Goal: Task Accomplishment & Management: Use online tool/utility

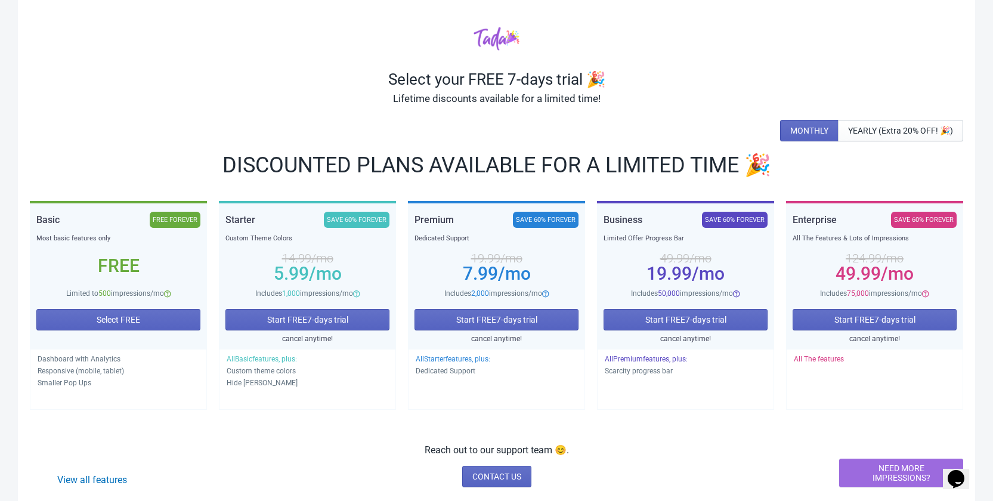
scroll to position [52, 0]
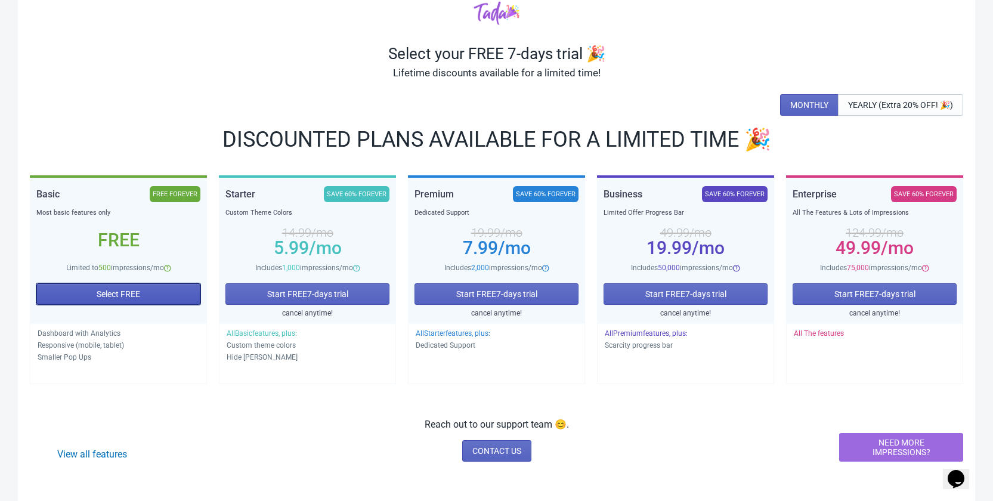
click at [125, 294] on span "Select FREE" at bounding box center [119, 294] width 44 height 10
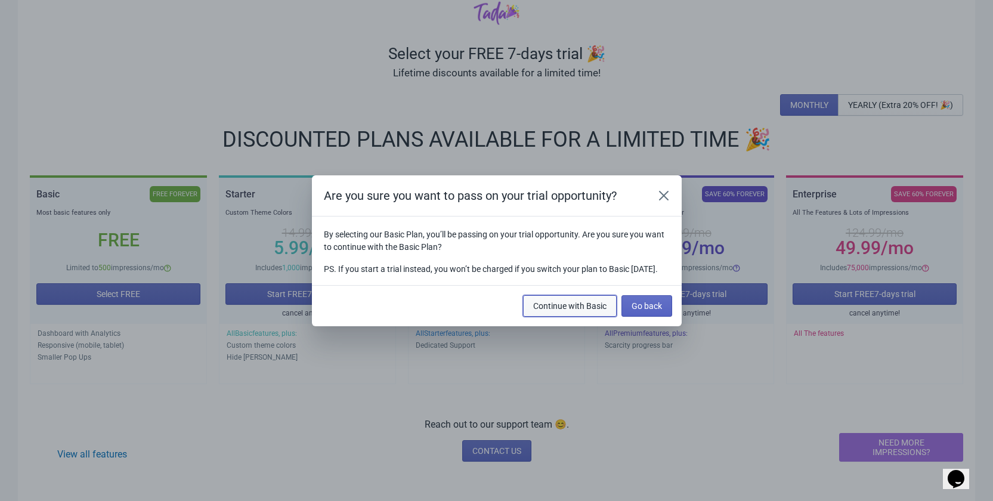
click at [601, 307] on span "Continue with Basic" at bounding box center [569, 306] width 73 height 10
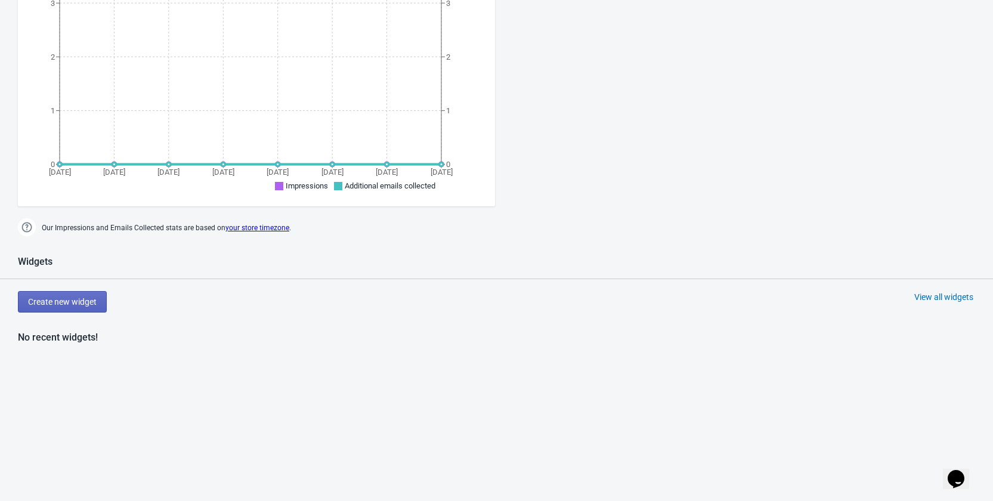
scroll to position [408, 0]
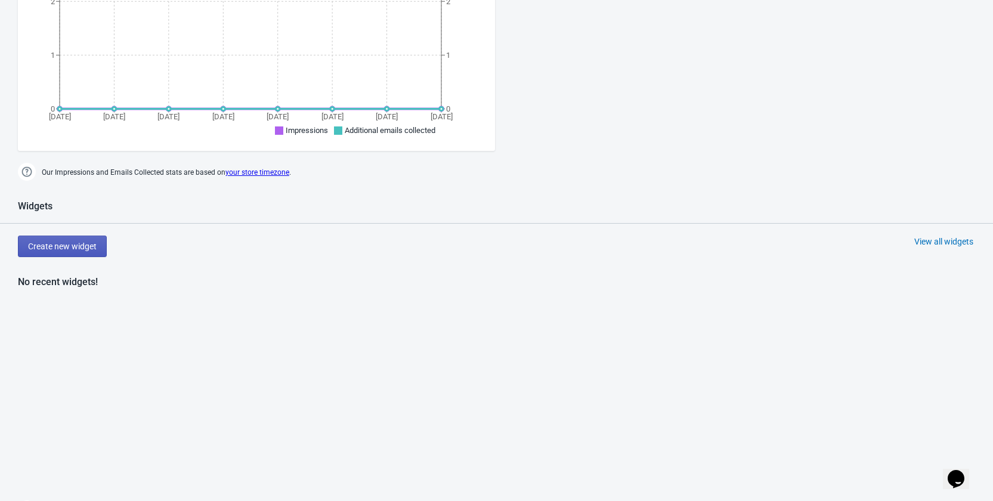
click at [86, 247] on span "Create new widget" at bounding box center [62, 246] width 69 height 10
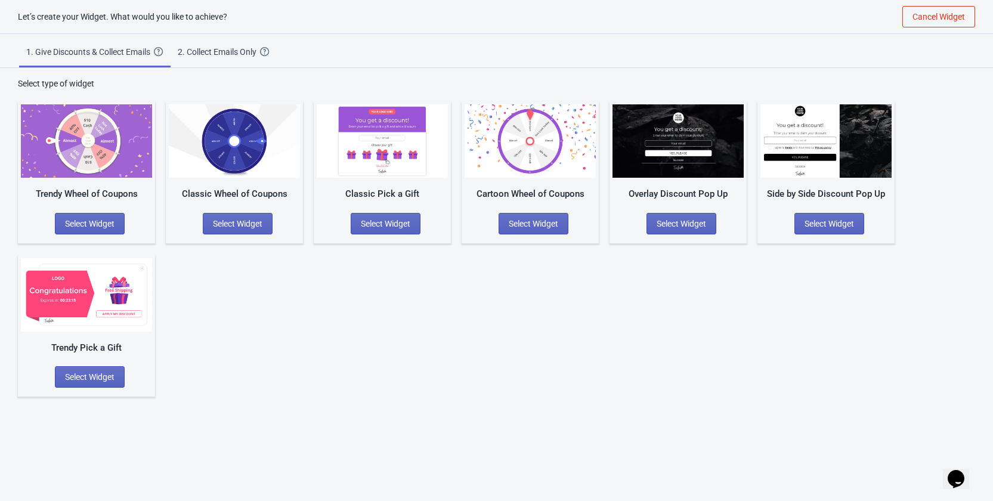
scroll to position [12, 0]
click at [245, 57] on div "2. Collect Emails Only" at bounding box center [219, 52] width 82 height 12
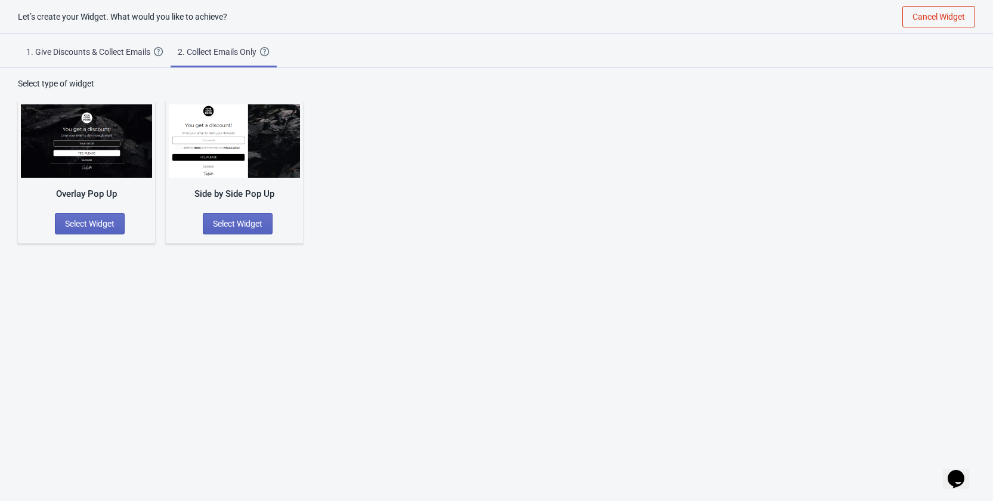
click at [110, 54] on div "1. Give Discounts & Collect Emails" at bounding box center [90, 52] width 128 height 12
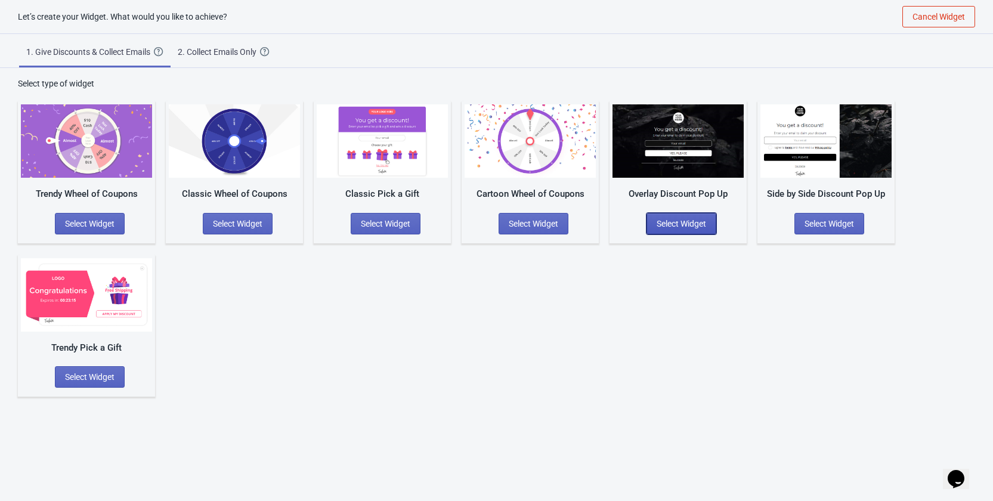
click at [697, 222] on span "Select Widget" at bounding box center [680, 224] width 49 height 10
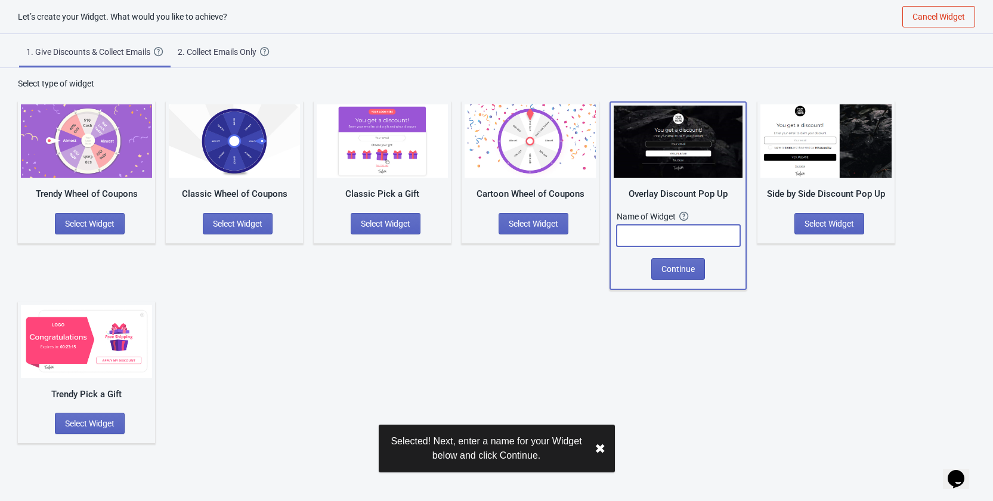
click at [687, 237] on input "text" at bounding box center [677, 235] width 123 height 21
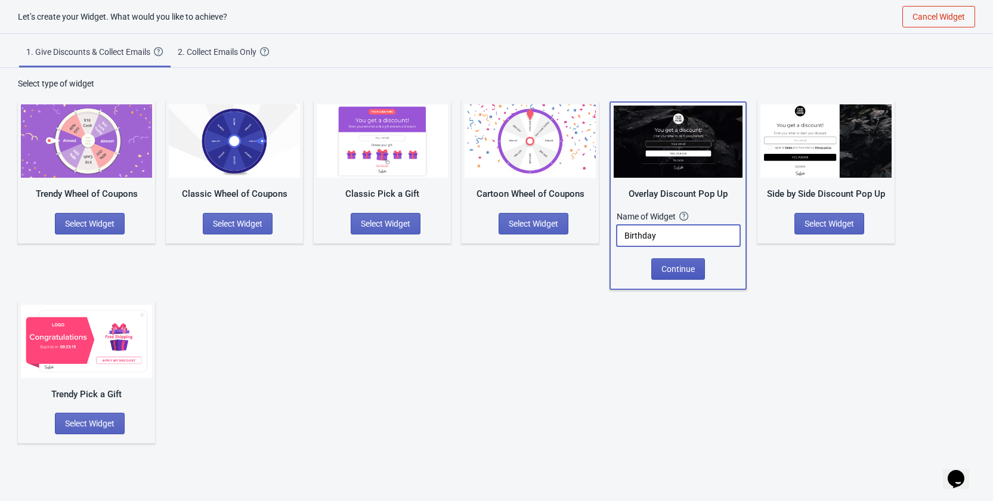
type input "Birthday"
click at [677, 267] on span "Continue" at bounding box center [677, 269] width 33 height 10
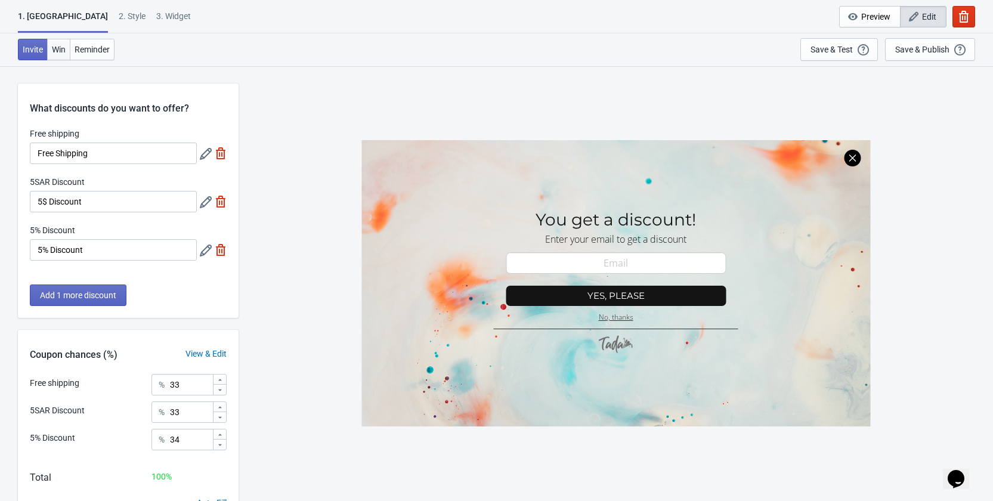
click at [56, 51] on span "Win" at bounding box center [59, 50] width 14 height 10
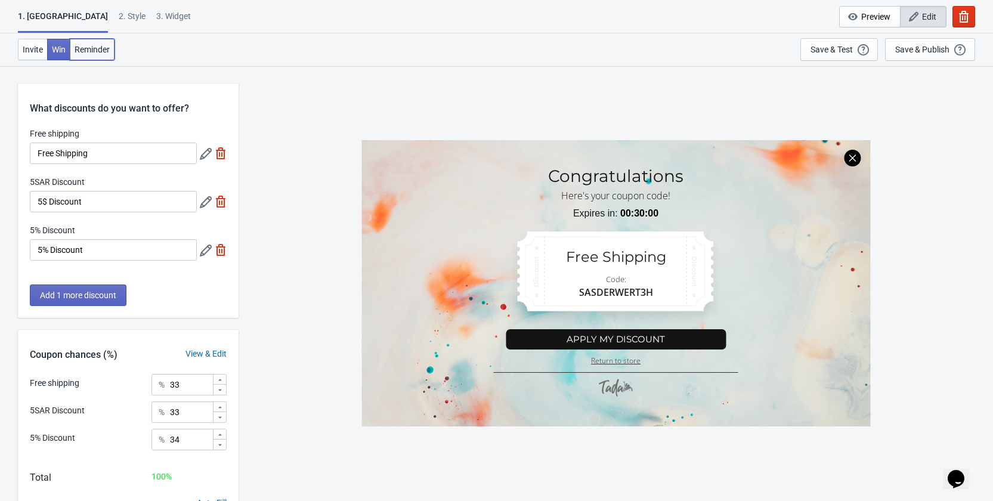
click at [102, 48] on span "Reminder" at bounding box center [92, 50] width 35 height 10
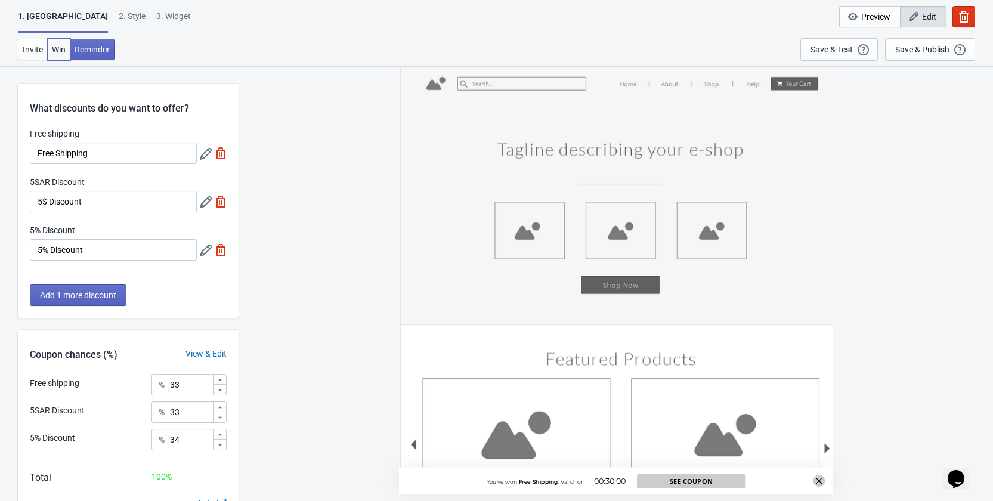
click at [54, 46] on span "Win" at bounding box center [59, 50] width 14 height 10
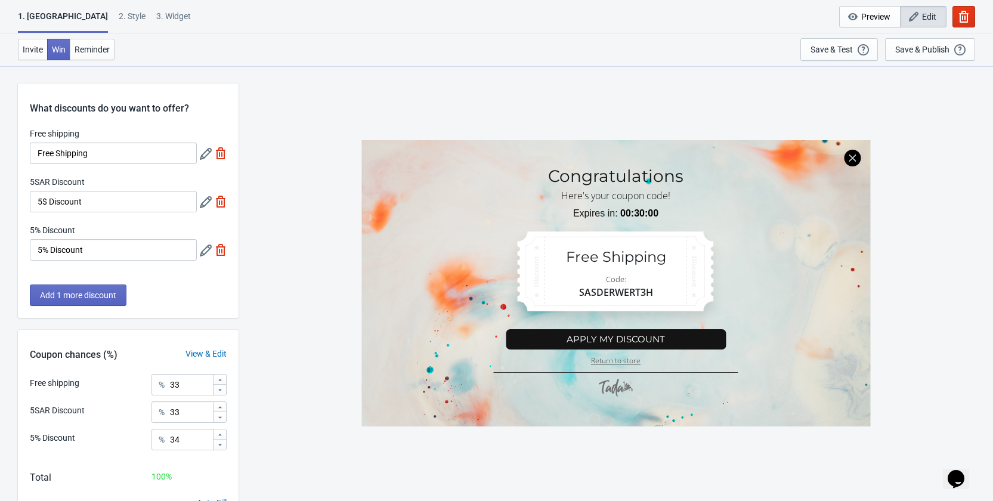
click at [929, 8] on button "Edit" at bounding box center [923, 16] width 46 height 21
click at [119, 10] on div "2 . Style" at bounding box center [132, 20] width 27 height 21
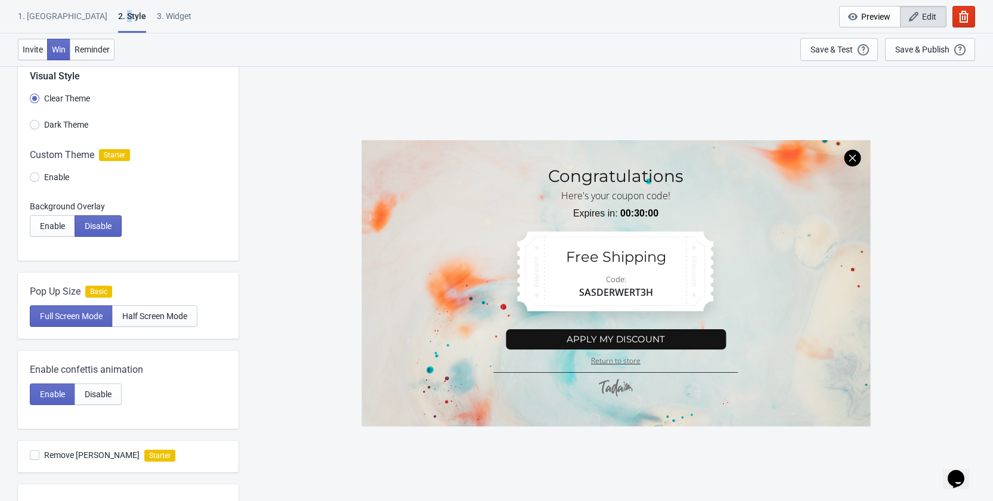
scroll to position [60, 0]
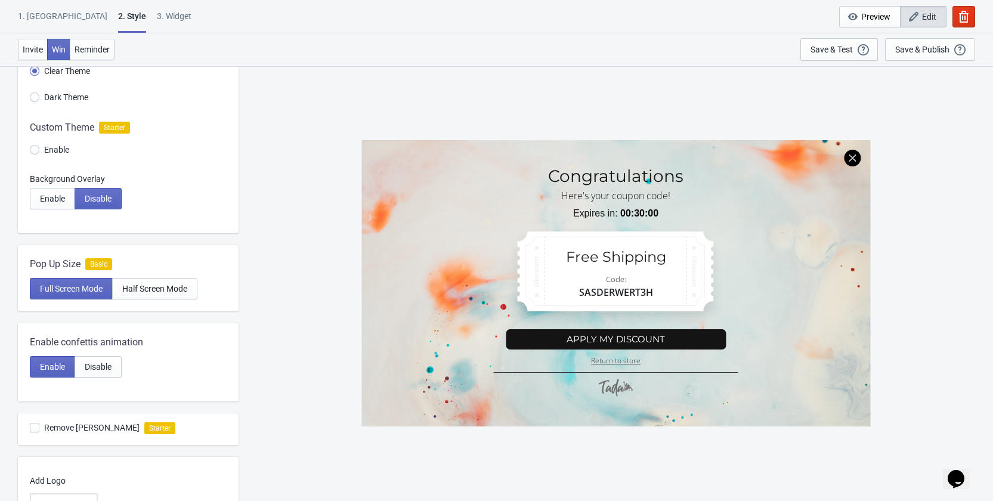
click at [124, 9] on div "1. Coupon 2 . Style 3. Widget 1. Coupon 2 . Style 3. Widget Cancel Widget Previ…" at bounding box center [496, 16] width 993 height 33
click at [157, 14] on div "3. Widget" at bounding box center [174, 20] width 35 height 21
select select "once"
select select "1"
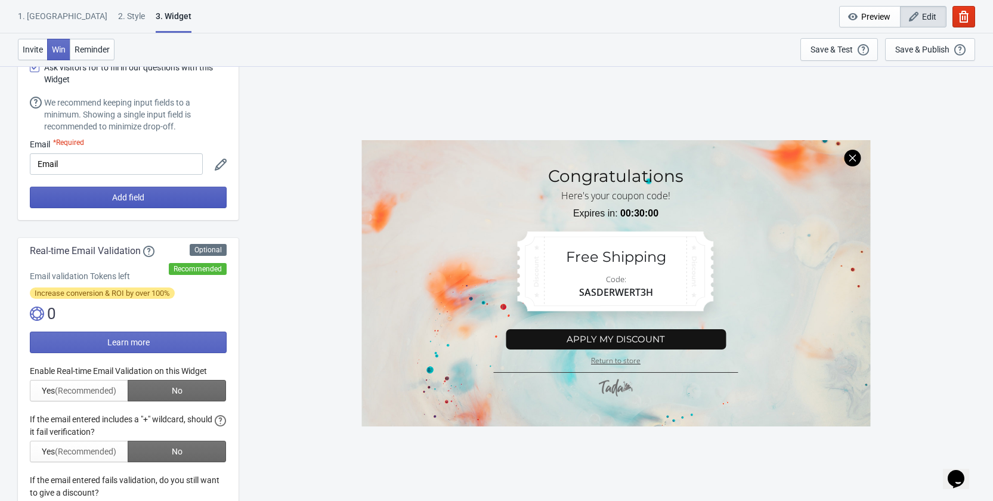
click at [140, 195] on span "Add field" at bounding box center [128, 198] width 32 height 10
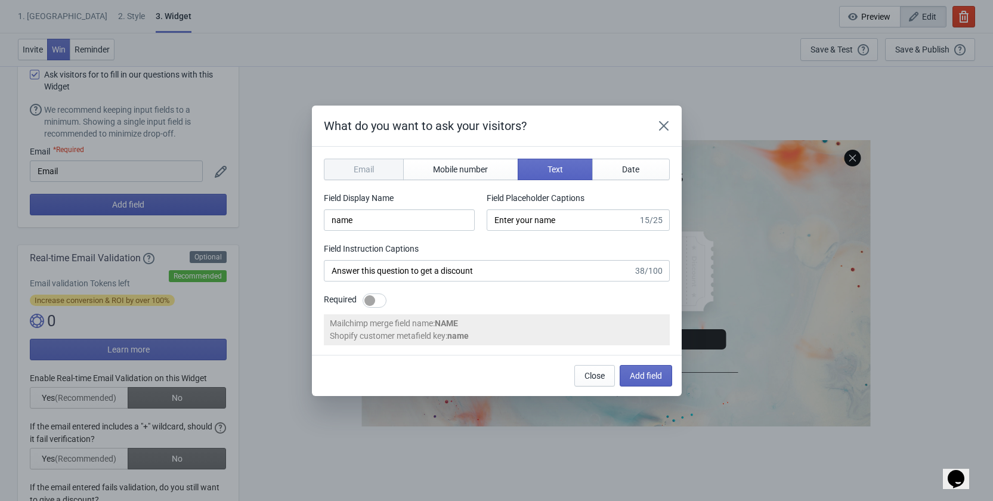
scroll to position [0, 0]
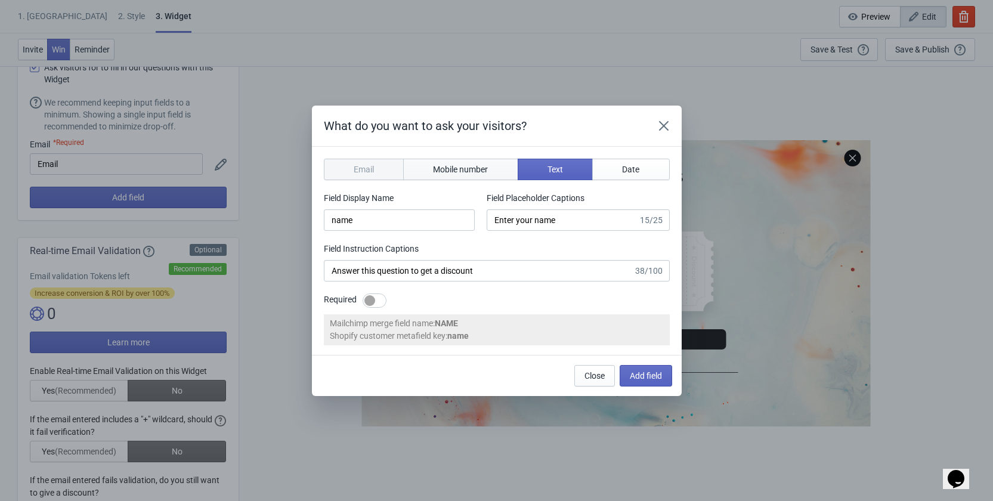
click at [445, 165] on span "Mobile number" at bounding box center [460, 170] width 55 height 10
type input "phone"
type input "Enter your mobile number"
type input "Next, enter your mobile number to get a discount"
select select "sa"
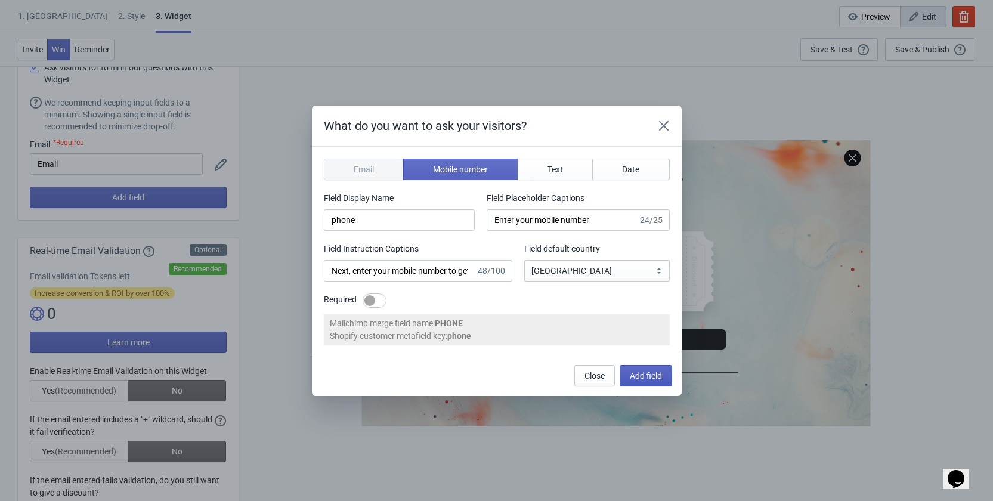
click at [637, 373] on span "Add field" at bounding box center [646, 376] width 32 height 10
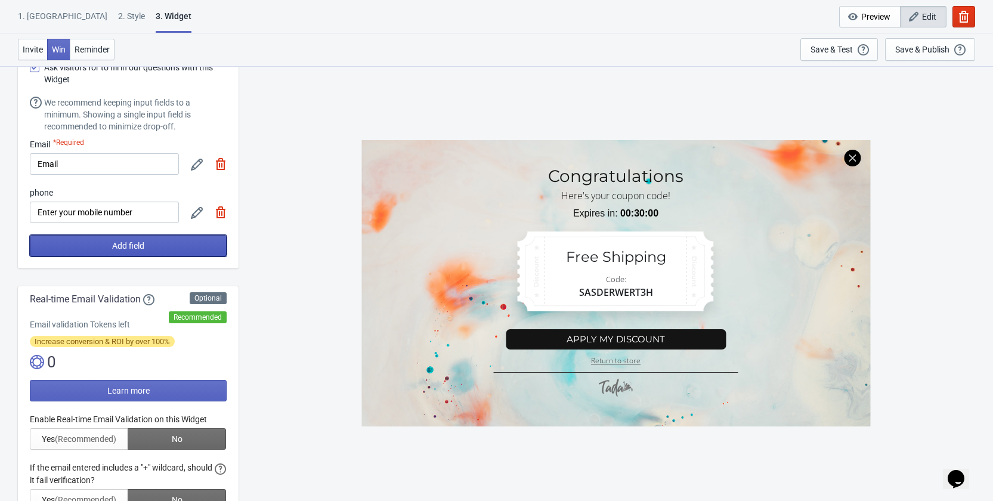
click at [147, 242] on button "Add field" at bounding box center [128, 245] width 197 height 21
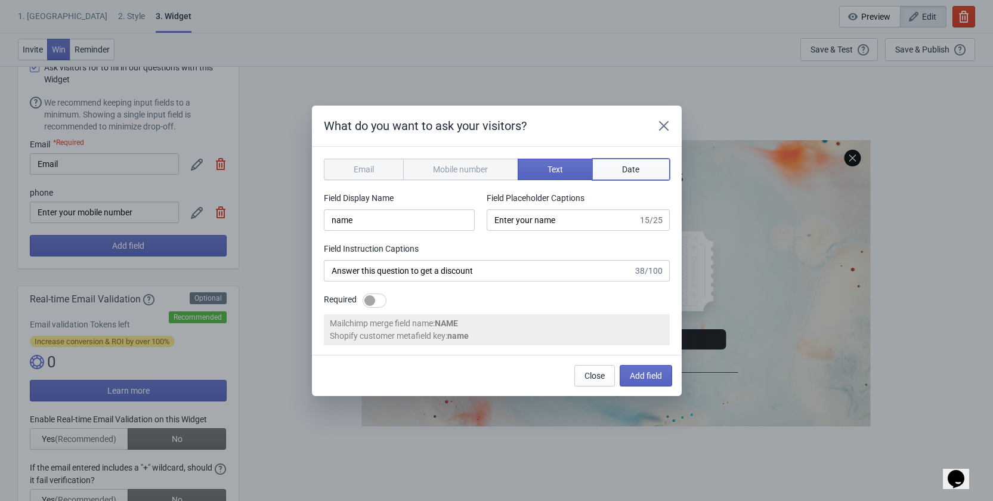
click at [641, 165] on button "Date" at bounding box center [630, 169] width 77 height 21
type input "birthday"
type input "Enter your birthday"
type input "Enter your birthday to get a discount"
click at [644, 378] on span "Add field" at bounding box center [646, 376] width 32 height 10
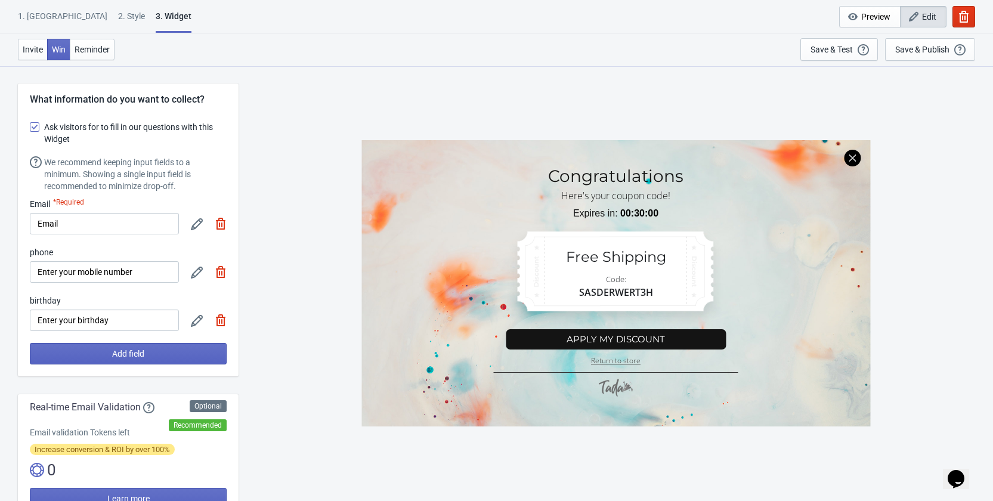
scroll to position [60, 0]
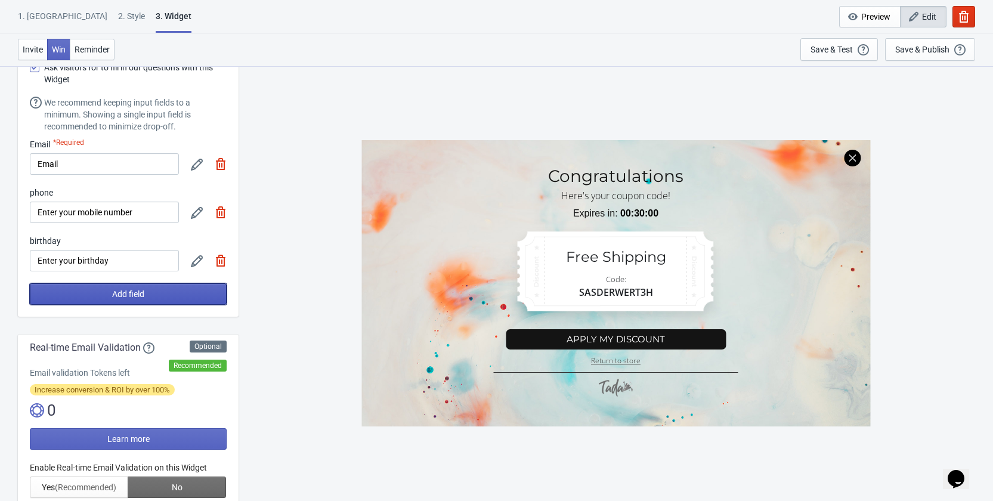
click at [127, 296] on span "Add field" at bounding box center [128, 294] width 32 height 10
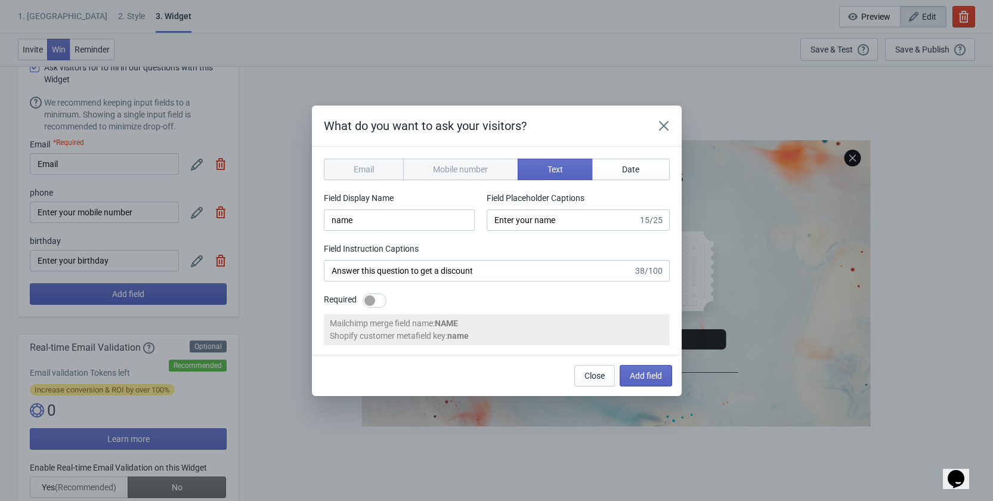
scroll to position [0, 0]
click at [633, 371] on span "Add field" at bounding box center [646, 376] width 32 height 10
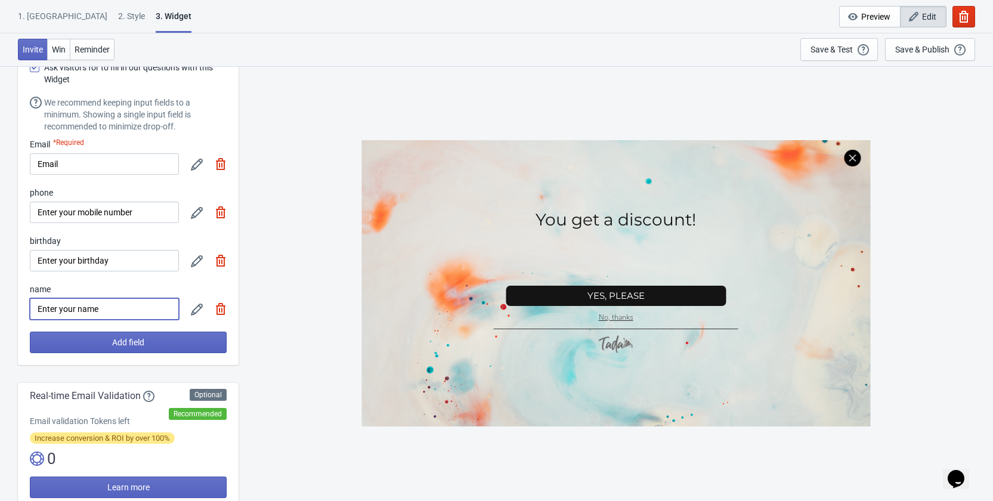
drag, startPoint x: 30, startPoint y: 308, endPoint x: 32, endPoint y: 282, distance: 25.7
click at [32, 282] on div "Email *Required Email phone Enter your mobile number birthday Enter your birthd…" at bounding box center [128, 228] width 197 height 181
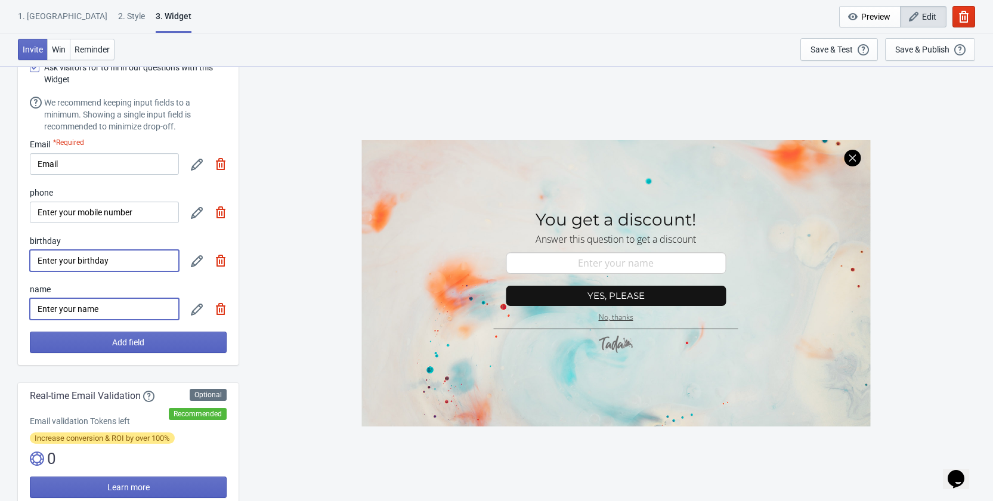
click at [101, 269] on input "Enter your birthday" at bounding box center [104, 260] width 149 height 21
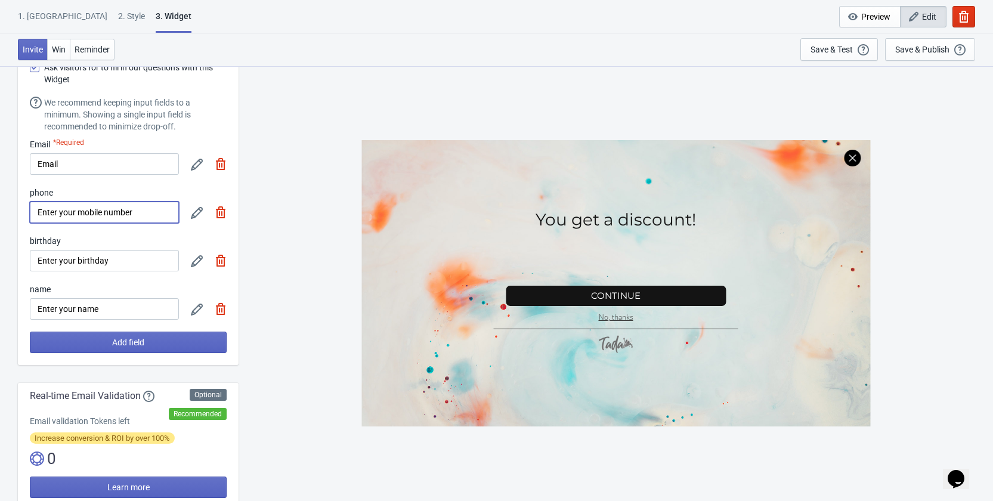
click at [107, 202] on input "Enter your mobile number" at bounding box center [104, 211] width 149 height 21
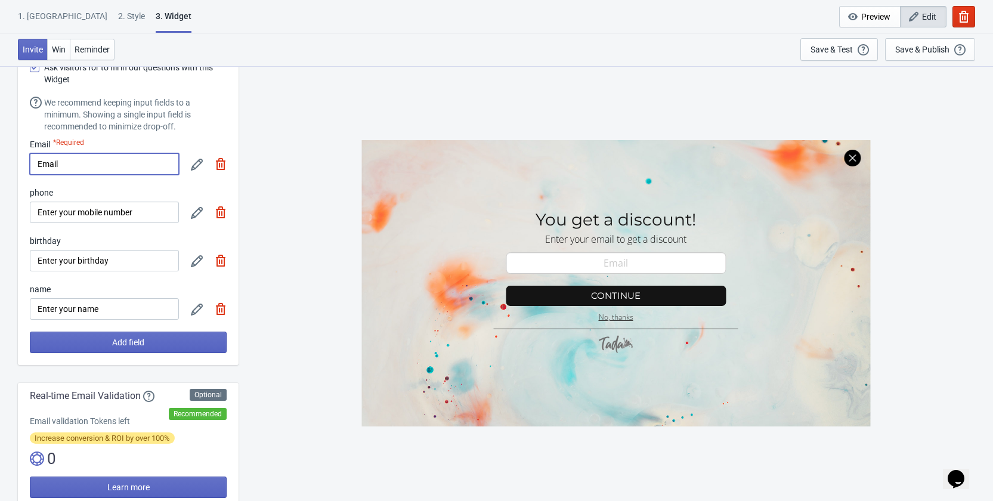
click at [112, 164] on input "Email" at bounding box center [104, 163] width 149 height 21
click at [199, 262] on icon at bounding box center [197, 261] width 12 height 12
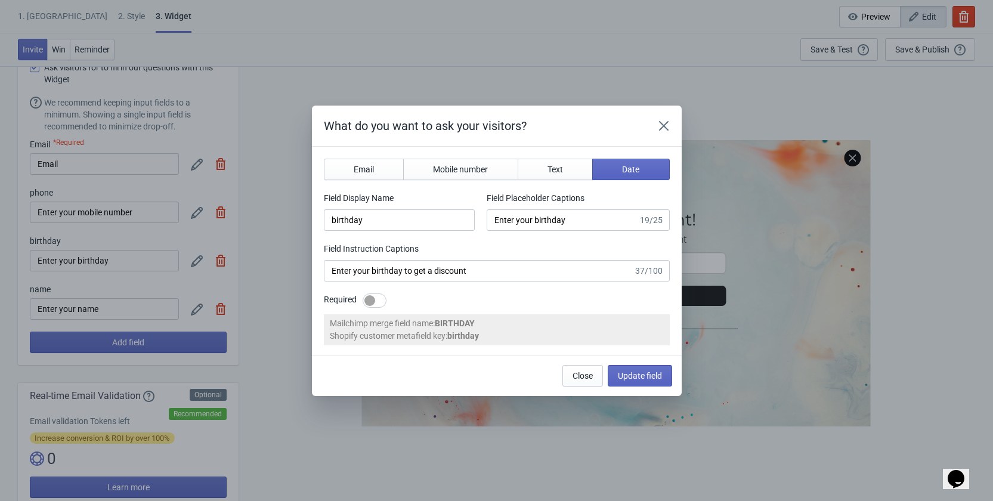
click at [381, 300] on div at bounding box center [374, 300] width 24 height 14
checkbox input "true"
click at [644, 375] on span "Update field" at bounding box center [640, 376] width 44 height 10
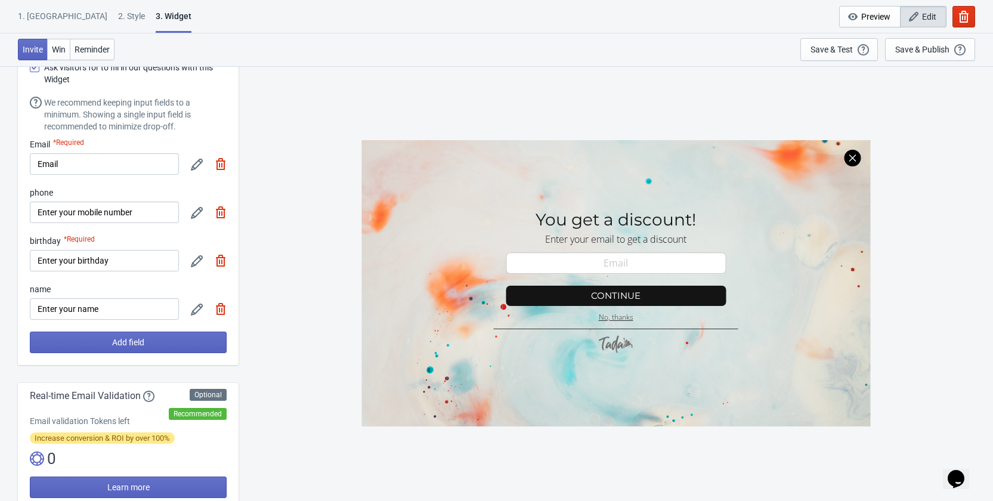
click at [199, 212] on icon at bounding box center [197, 213] width 12 height 12
select select "sa"
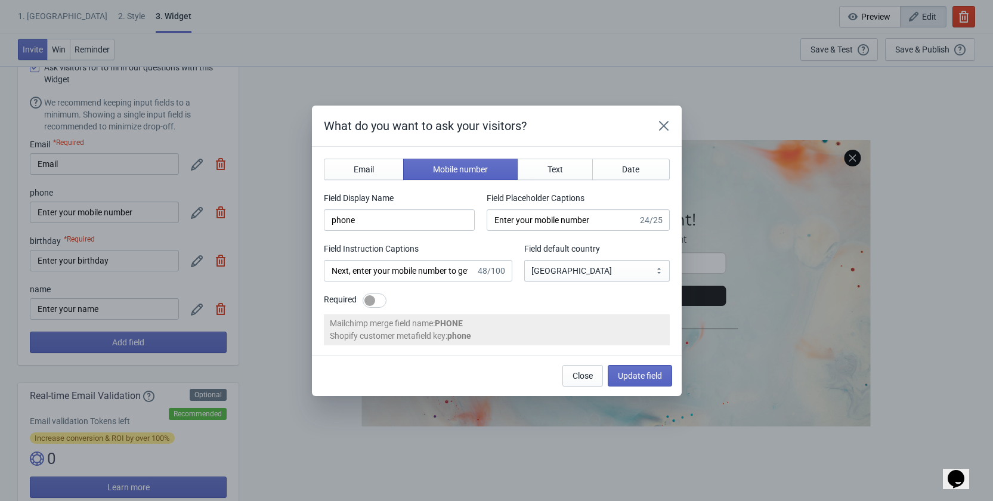
scroll to position [0, 0]
click at [380, 306] on div at bounding box center [374, 300] width 24 height 14
checkbox input "true"
click at [646, 373] on span "Update field" at bounding box center [640, 376] width 44 height 10
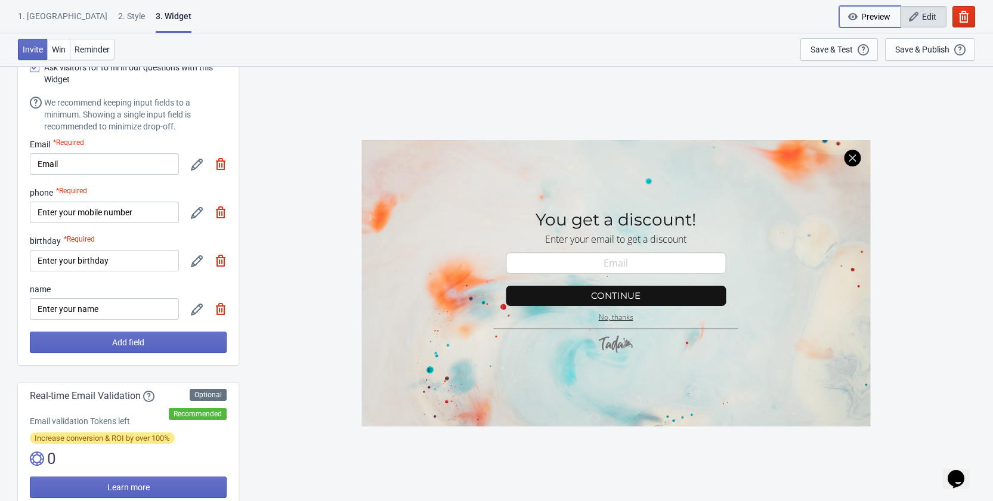
click at [864, 15] on span "Preview" at bounding box center [875, 17] width 29 height 10
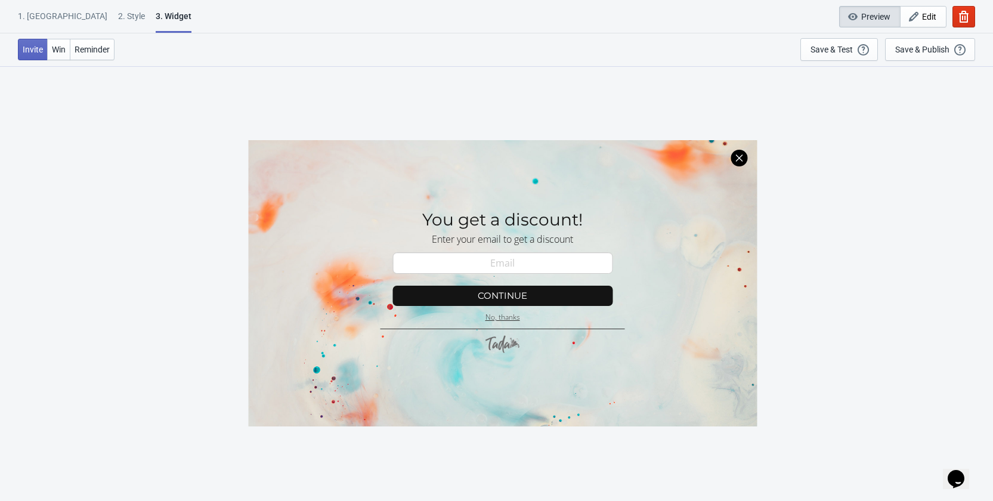
click at [513, 256] on div at bounding box center [502, 283] width 509 height 286
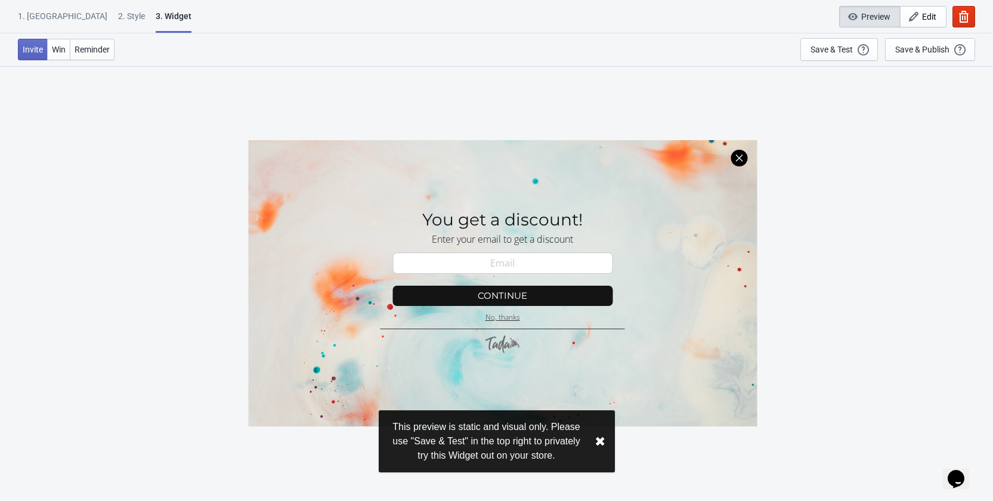
click at [516, 289] on div at bounding box center [502, 283] width 509 height 286
click at [601, 430] on div "This preview is static and visual only. Please use "Save & Test" in the top rig…" at bounding box center [497, 441] width 236 height 62
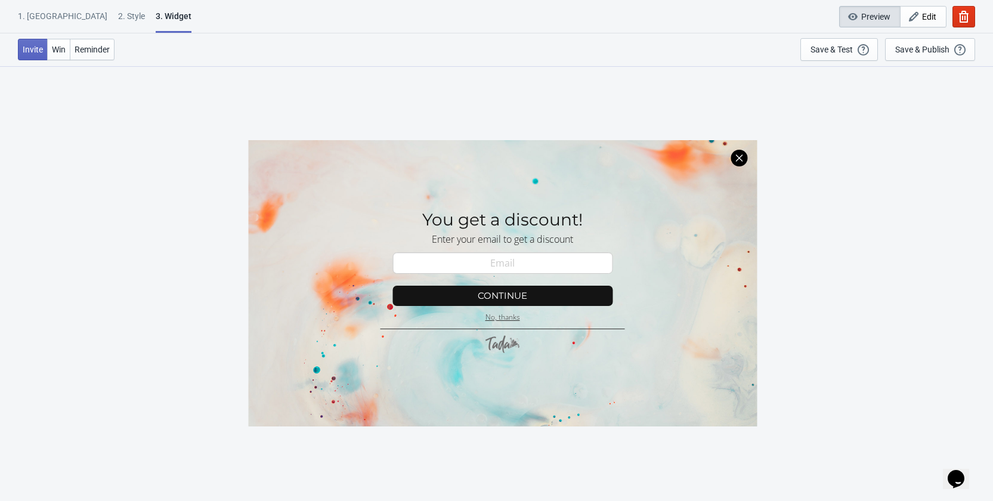
click at [546, 269] on div at bounding box center [502, 283] width 509 height 286
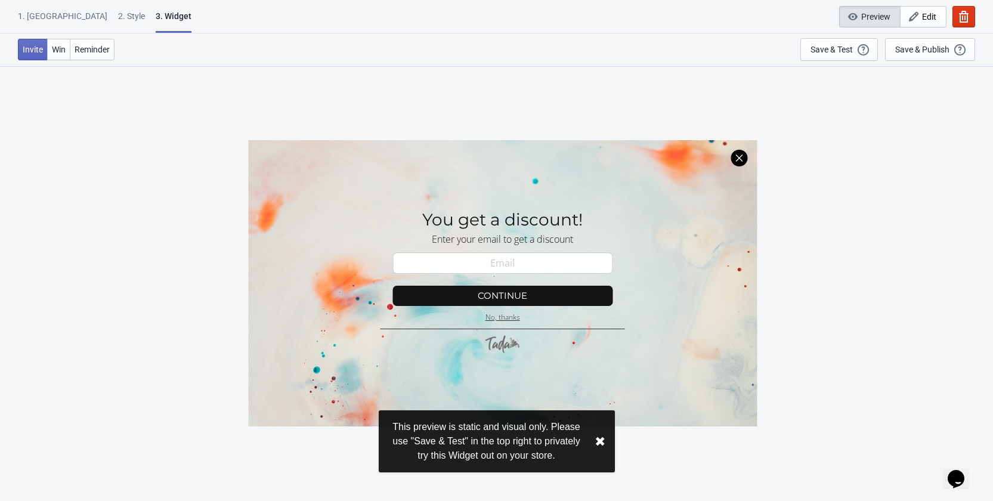
click at [550, 263] on div at bounding box center [502, 283] width 509 height 286
click at [834, 46] on div "Save & Test" at bounding box center [831, 50] width 42 height 10
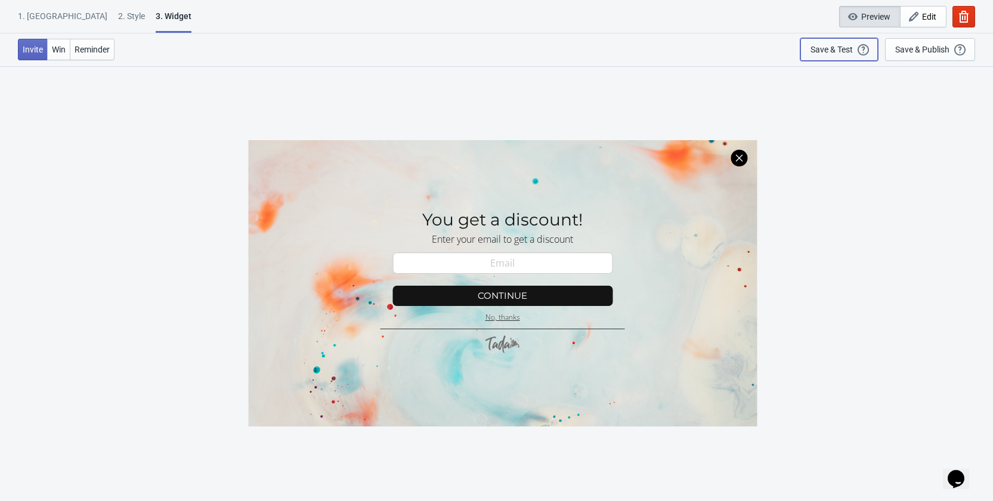
click at [841, 49] on div "Save & Test" at bounding box center [831, 50] width 42 height 10
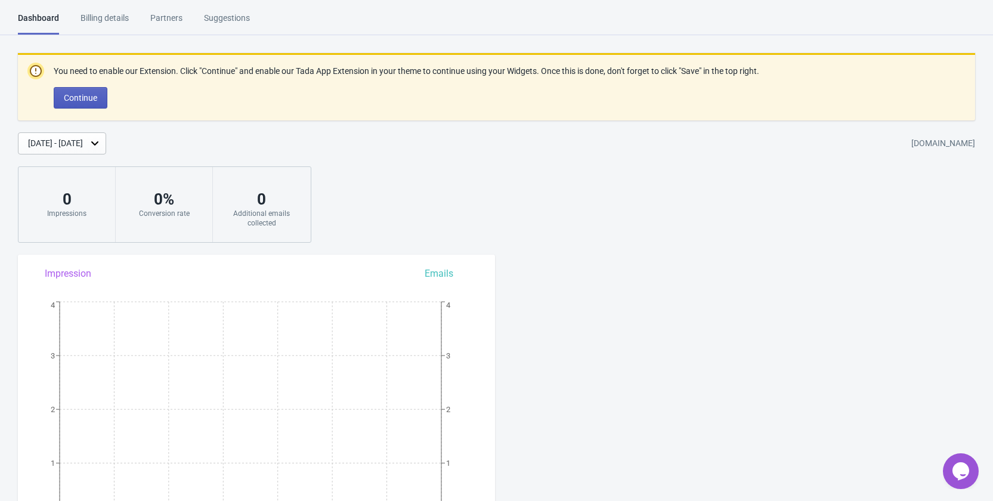
click at [81, 91] on button "Continue" at bounding box center [81, 97] width 54 height 21
